Goal: Information Seeking & Learning: Learn about a topic

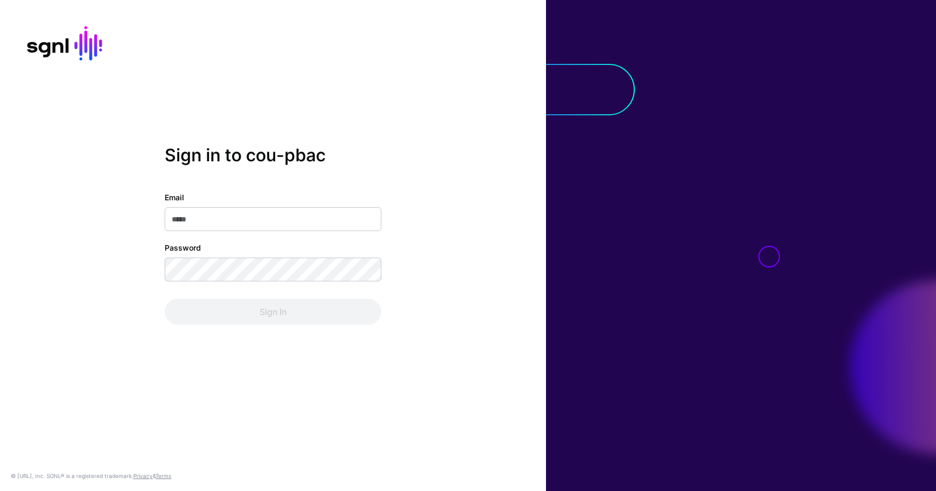
type input "**********"
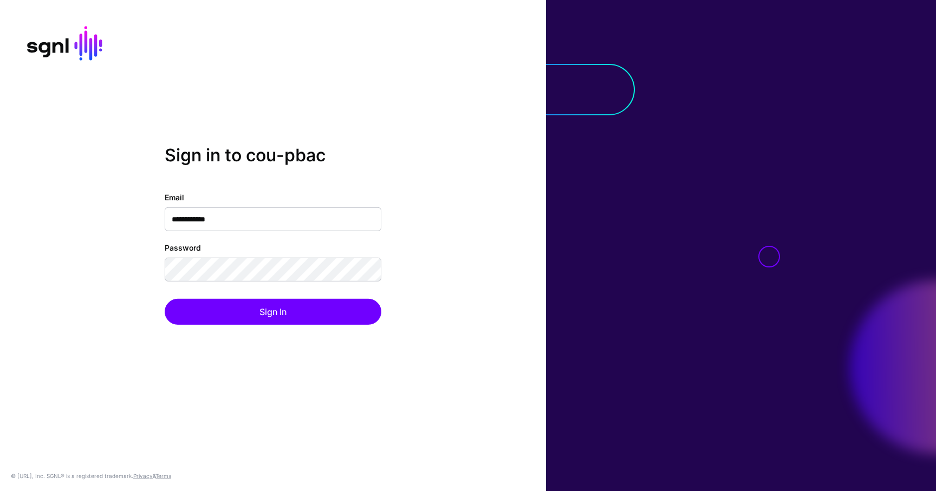
click at [201, 311] on div "Sign In" at bounding box center [273, 312] width 217 height 26
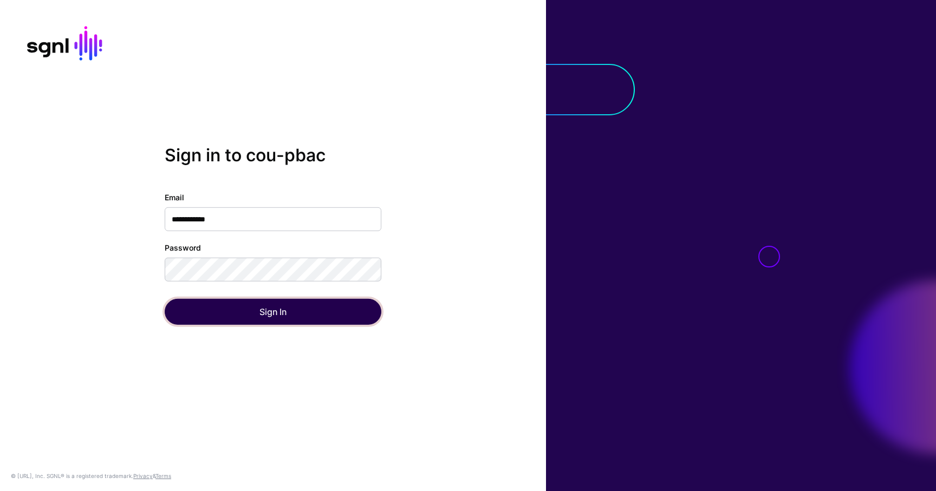
click at [201, 311] on button "Sign In" at bounding box center [273, 312] width 217 height 26
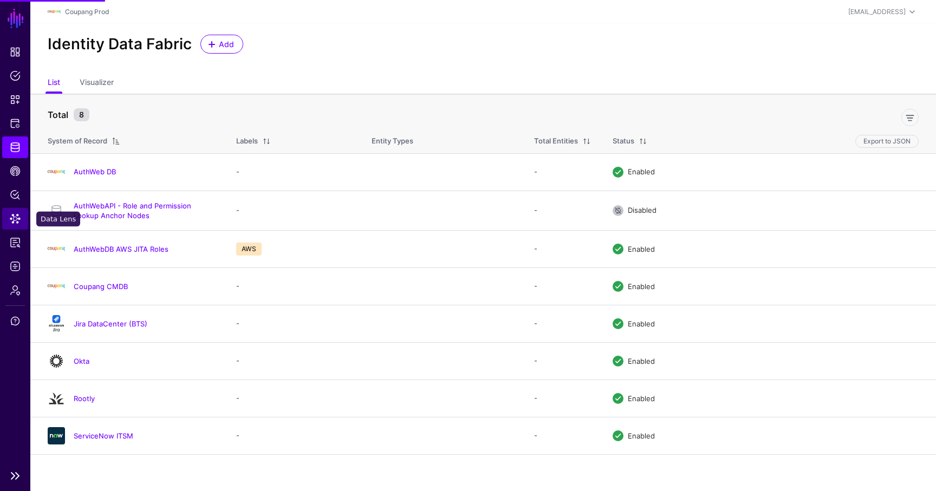
click at [15, 221] on span "Data Lens" at bounding box center [15, 218] width 11 height 11
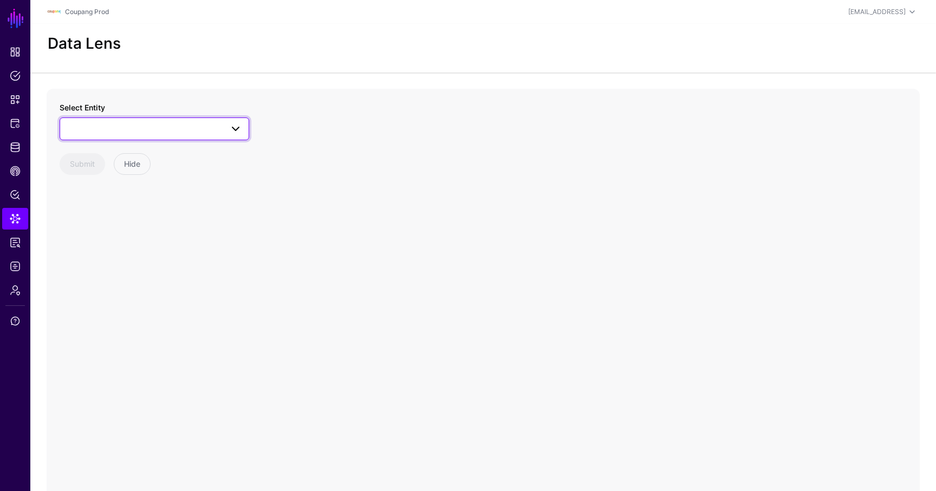
click at [167, 131] on span at bounding box center [154, 128] width 175 height 13
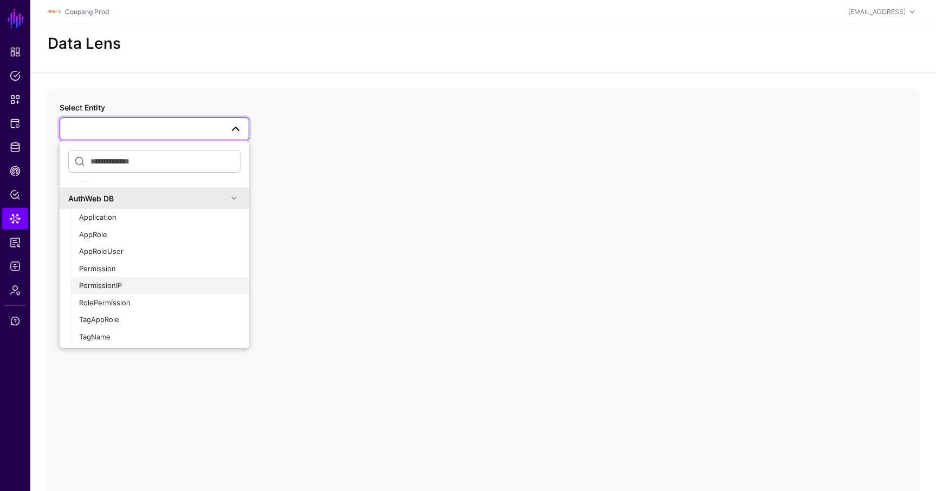
scroll to position [629, 0]
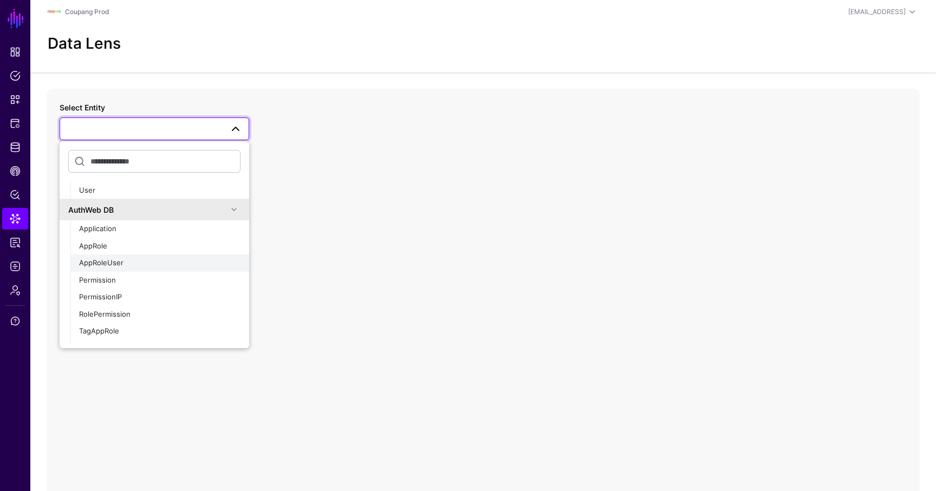
click at [125, 264] on div "AppRoleUser" at bounding box center [159, 263] width 161 height 11
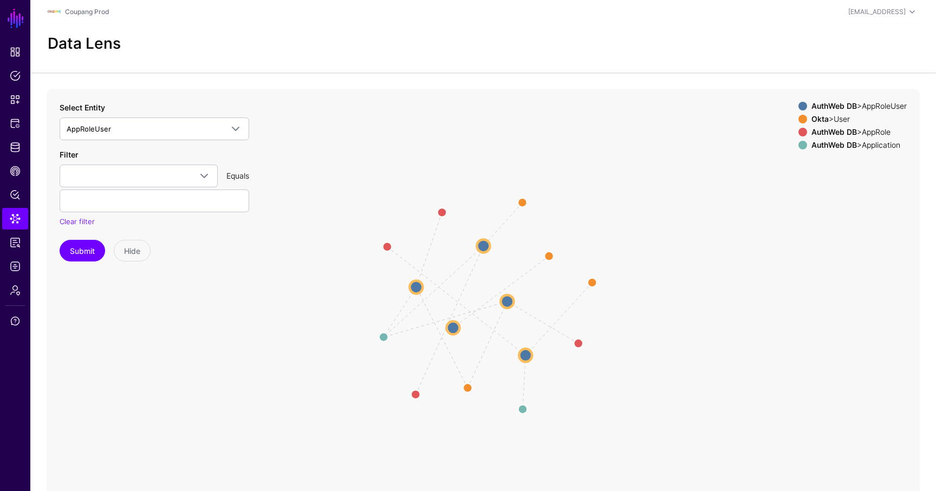
click at [104, 160] on div "Filter approle_id employee_id id user_id Equals Clear filter" at bounding box center [154, 188] width 189 height 79
click at [104, 170] on span at bounding box center [139, 175] width 144 height 13
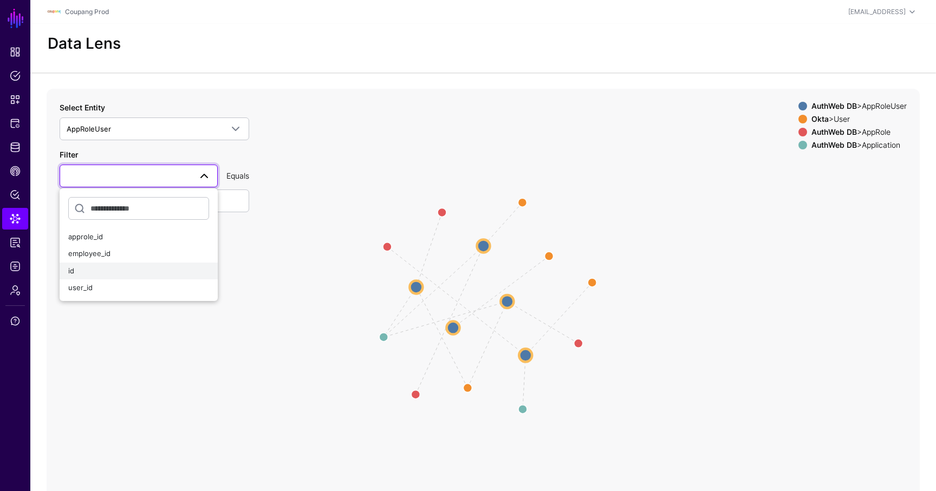
click at [96, 271] on div "id" at bounding box center [138, 271] width 141 height 11
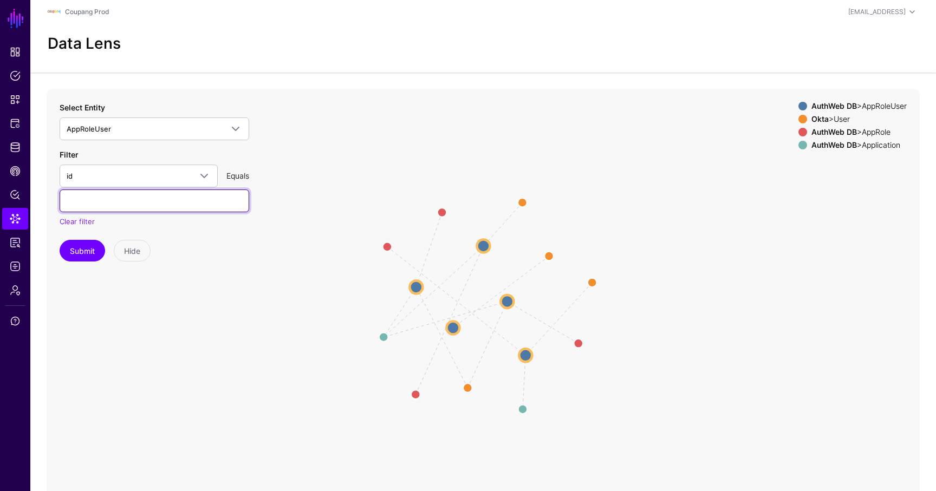
click at [121, 195] on input "text" at bounding box center [154, 200] width 189 height 23
paste input "*******"
click at [60, 240] on button "Submit" at bounding box center [82, 251] width 45 height 22
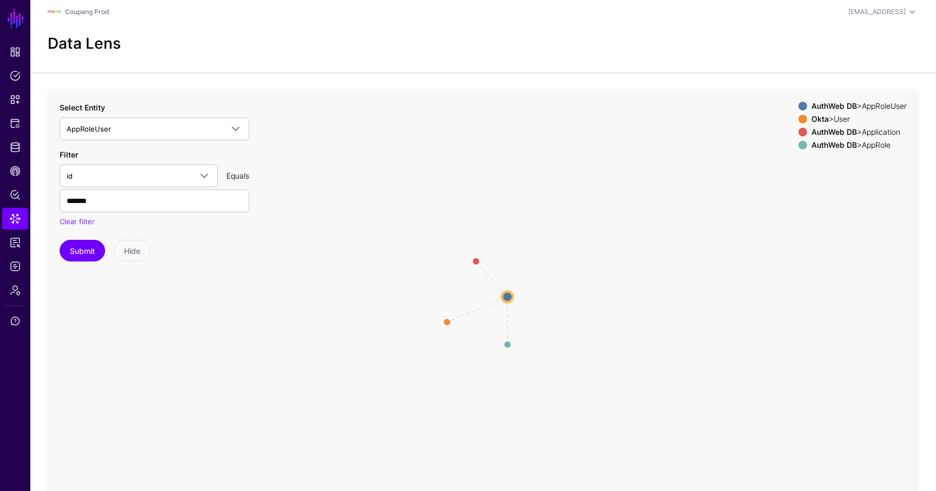
click at [506, 297] on circle at bounding box center [507, 296] width 11 height 11
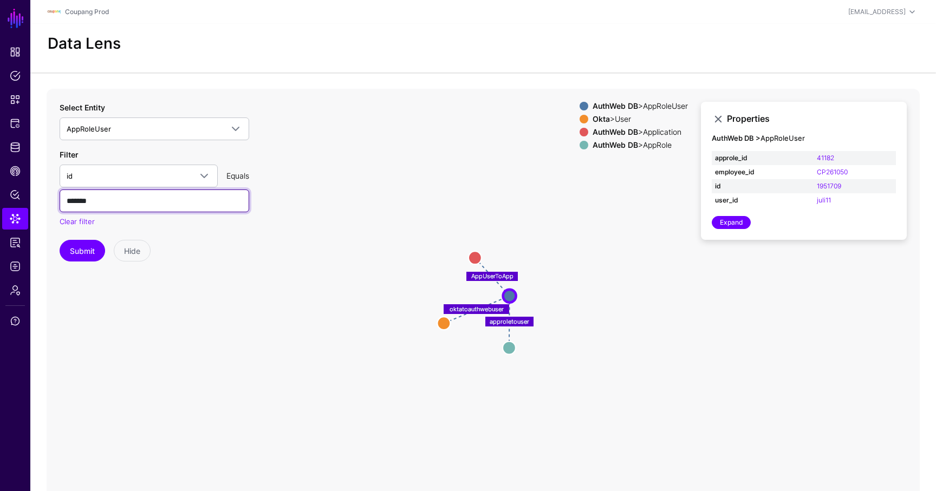
click at [160, 199] on input "*******" at bounding box center [154, 200] width 189 height 23
click at [60, 240] on button "Submit" at bounding box center [82, 251] width 45 height 22
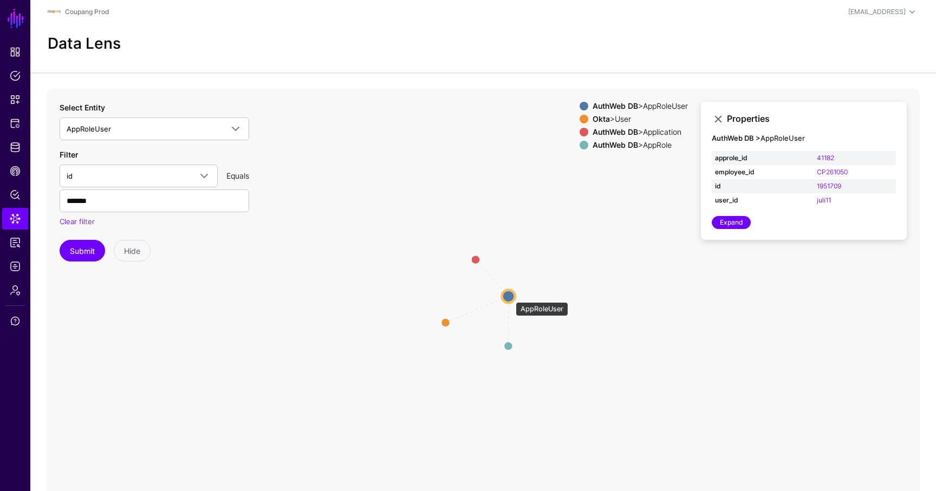
click at [510, 297] on circle at bounding box center [508, 296] width 13 height 13
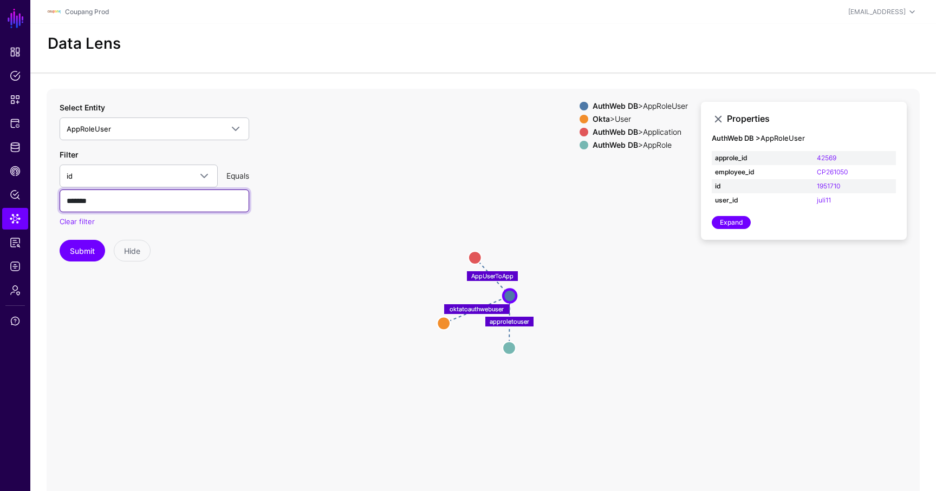
click at [135, 203] on input "*******" at bounding box center [154, 200] width 189 height 23
type input "*******"
click at [60, 240] on button "Submit" at bounding box center [82, 251] width 45 height 22
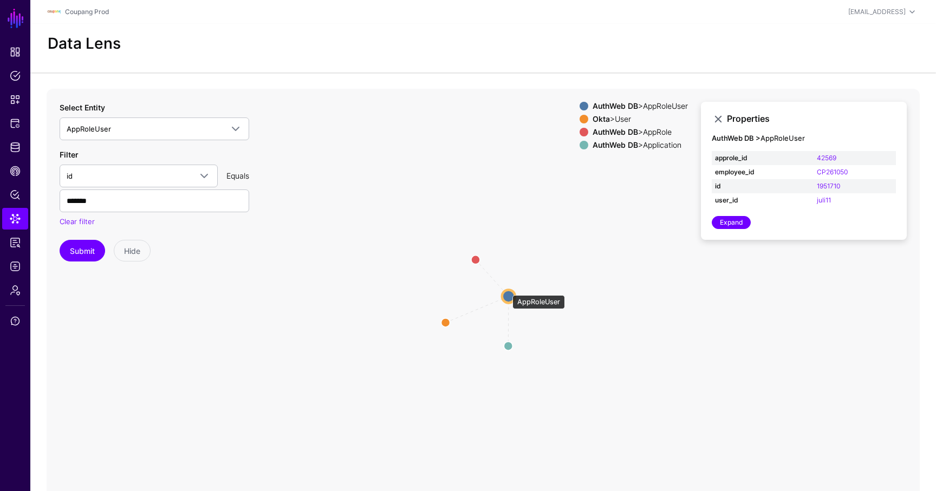
click at [507, 290] on circle at bounding box center [508, 296] width 13 height 13
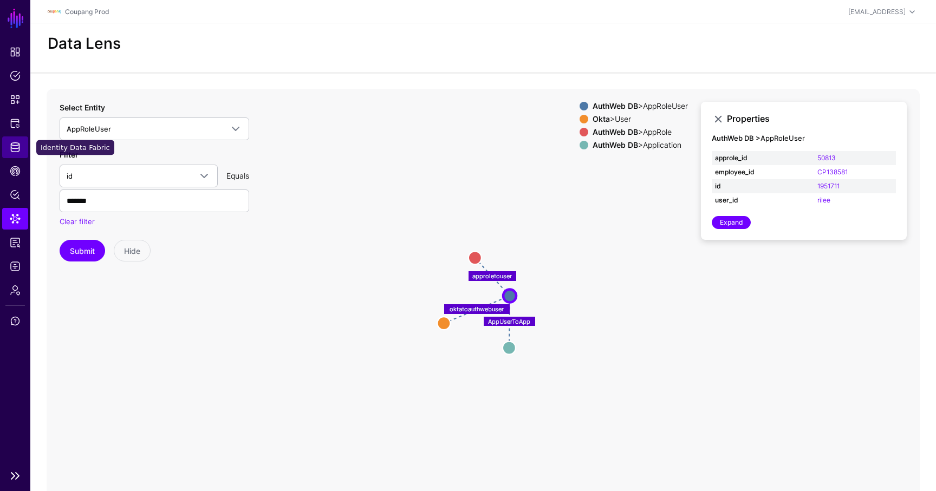
click at [16, 136] on link "Identity Data Fabric" at bounding box center [15, 147] width 26 height 22
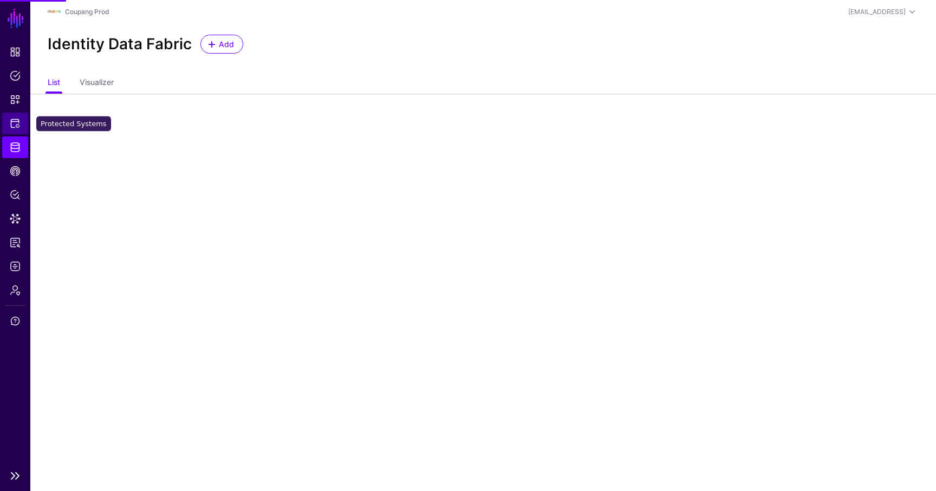
click at [16, 125] on span "Protected Systems" at bounding box center [15, 123] width 11 height 11
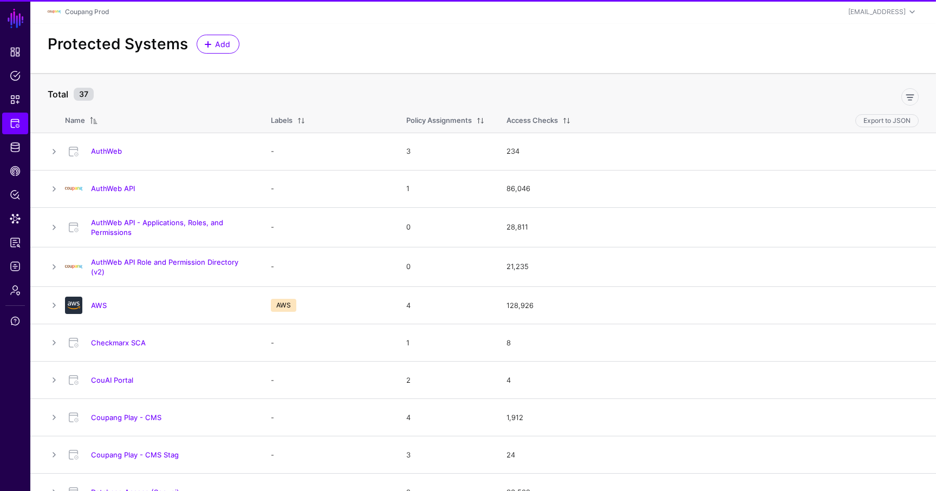
scroll to position [11, 0]
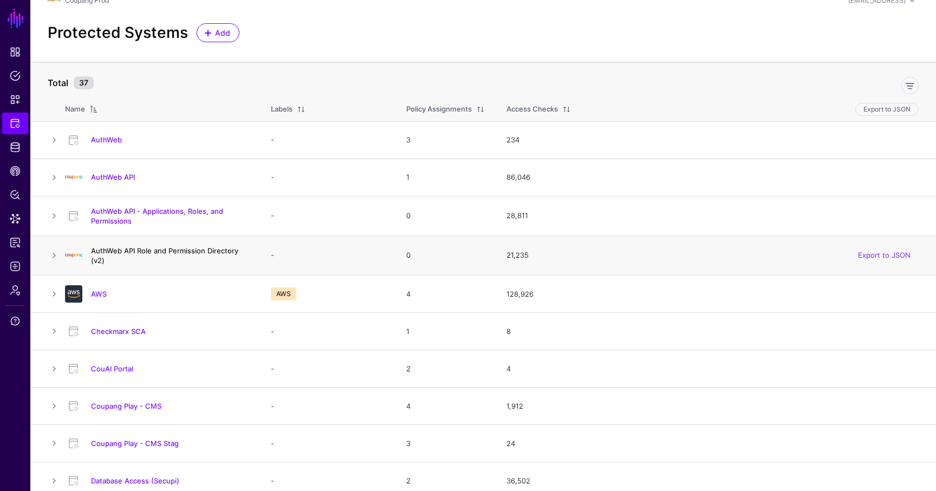
click at [133, 250] on link "AuthWeb API Role and Permission Directory (v2)" at bounding box center [164, 255] width 147 height 18
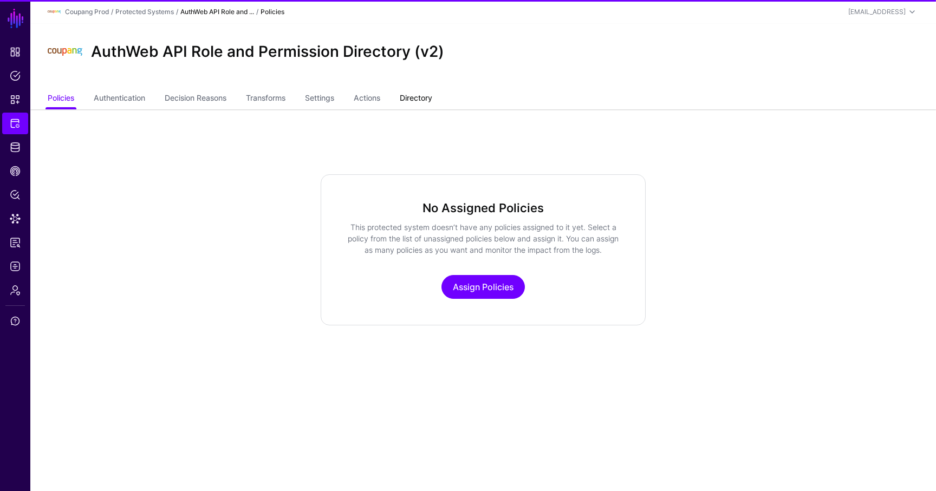
click at [432, 91] on link "Directory" at bounding box center [416, 99] width 32 height 21
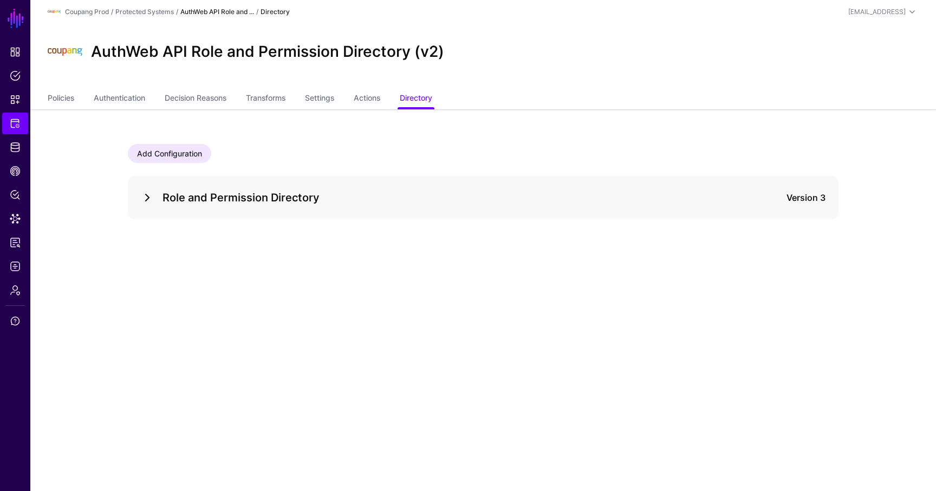
click at [144, 202] on link at bounding box center [147, 197] width 13 height 13
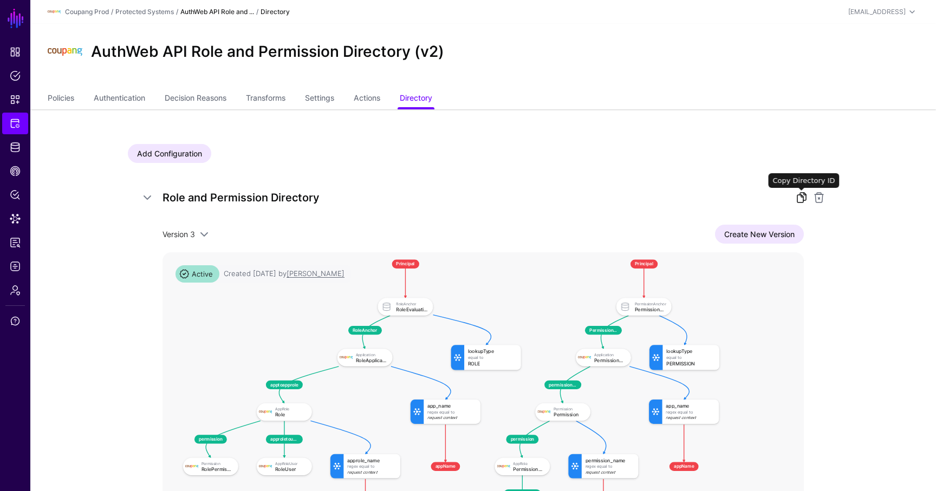
click at [800, 199] on link at bounding box center [801, 197] width 13 height 13
